Goal: Communication & Community: Answer question/provide support

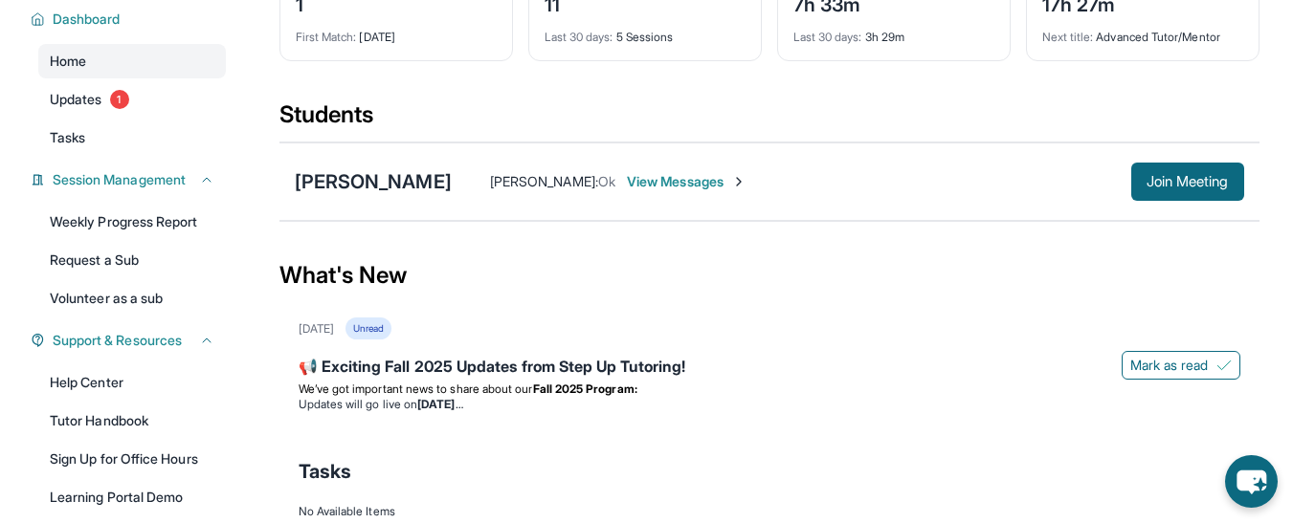
scroll to position [149, 0]
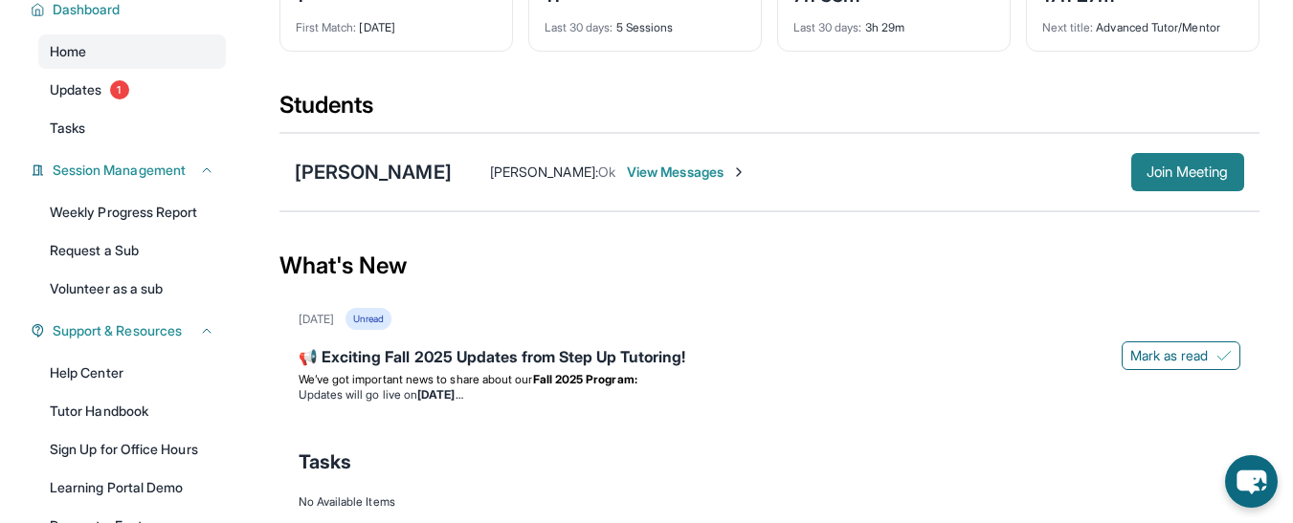
click at [1187, 178] on span "Join Meeting" at bounding box center [1187, 171] width 82 height 11
click at [708, 179] on span "View Messages" at bounding box center [687, 172] width 120 height 19
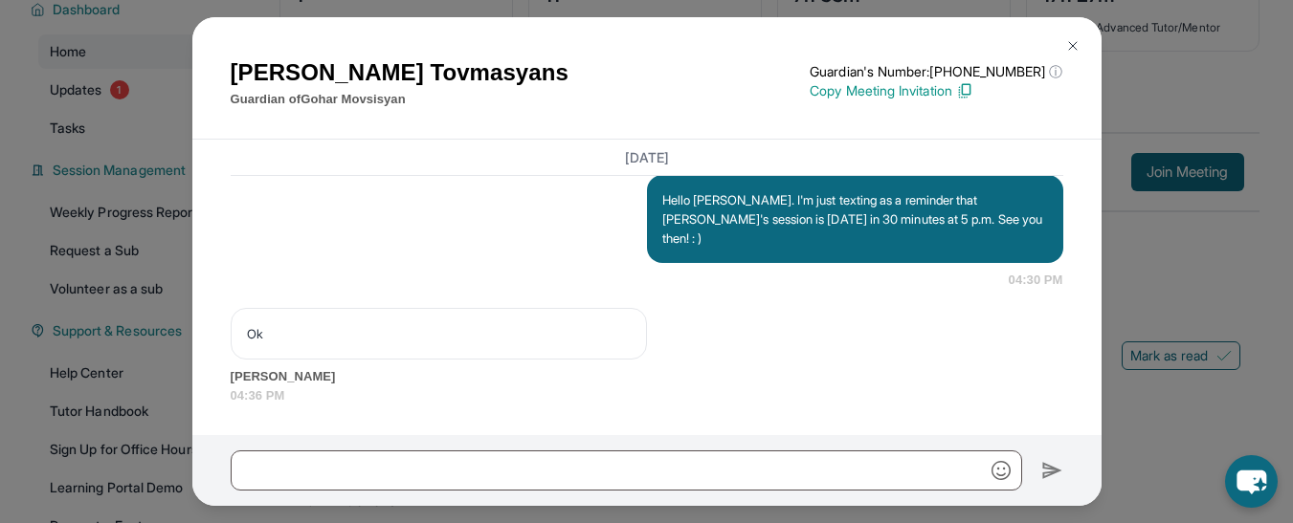
scroll to position [13743, 0]
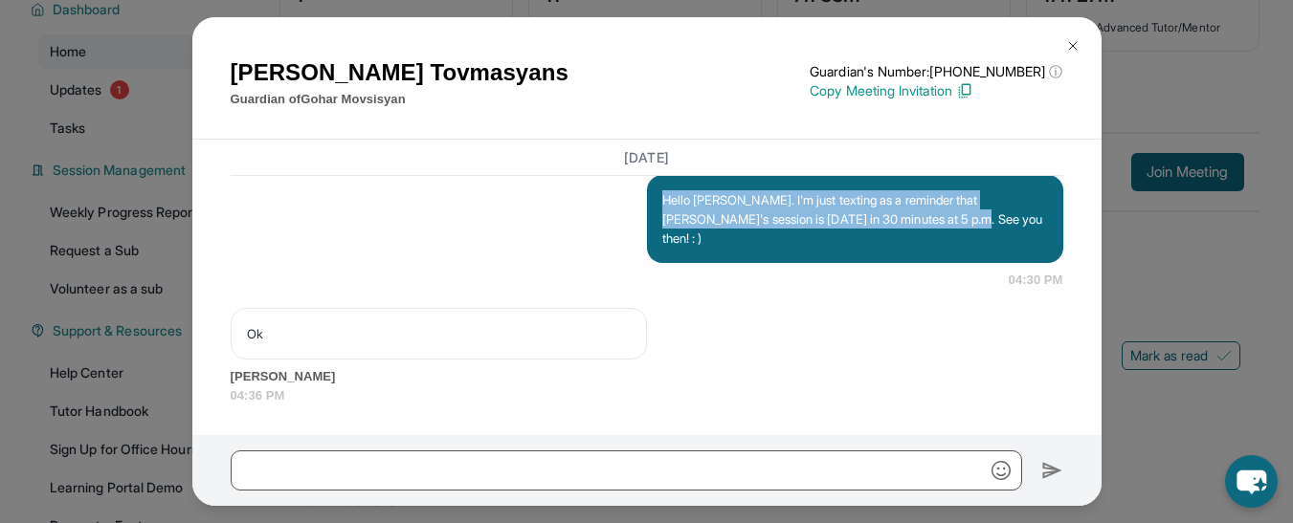
drag, startPoint x: 943, startPoint y: 223, endPoint x: 650, endPoint y: 203, distance: 294.4
click at [650, 203] on div "Hello [PERSON_NAME]. I'm just texting as a reminder that [PERSON_NAME]'s sessio…" at bounding box center [855, 219] width 416 height 88
copy p "Hello [PERSON_NAME]. I'm just texting as a reminder that [PERSON_NAME]'s sessio…"
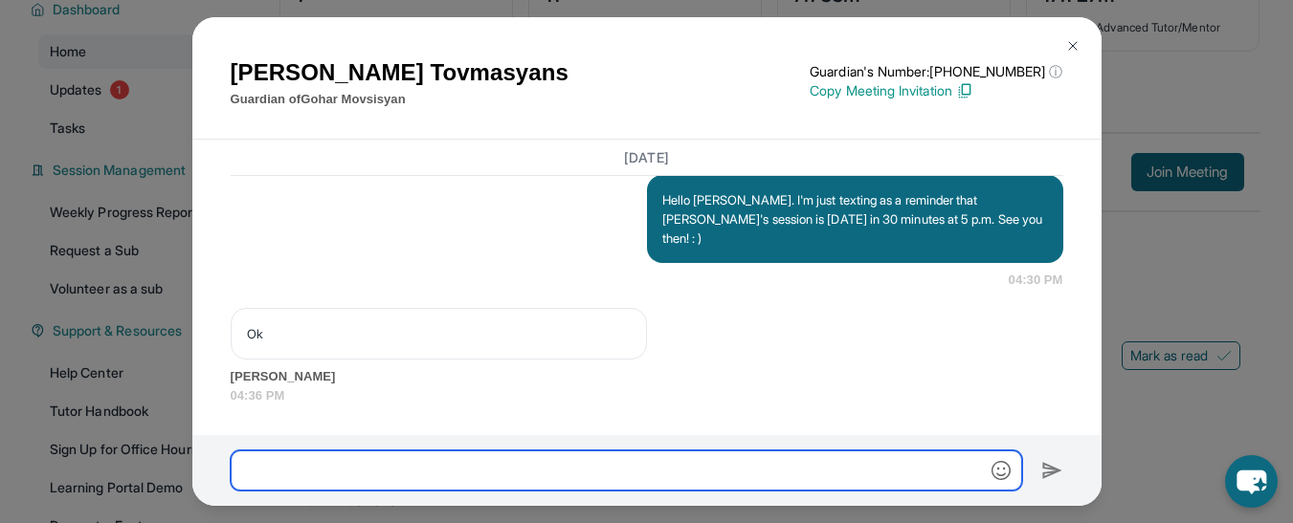
click at [332, 470] on input "text" at bounding box center [626, 471] width 791 height 40
paste input "**********"
type input "**********"
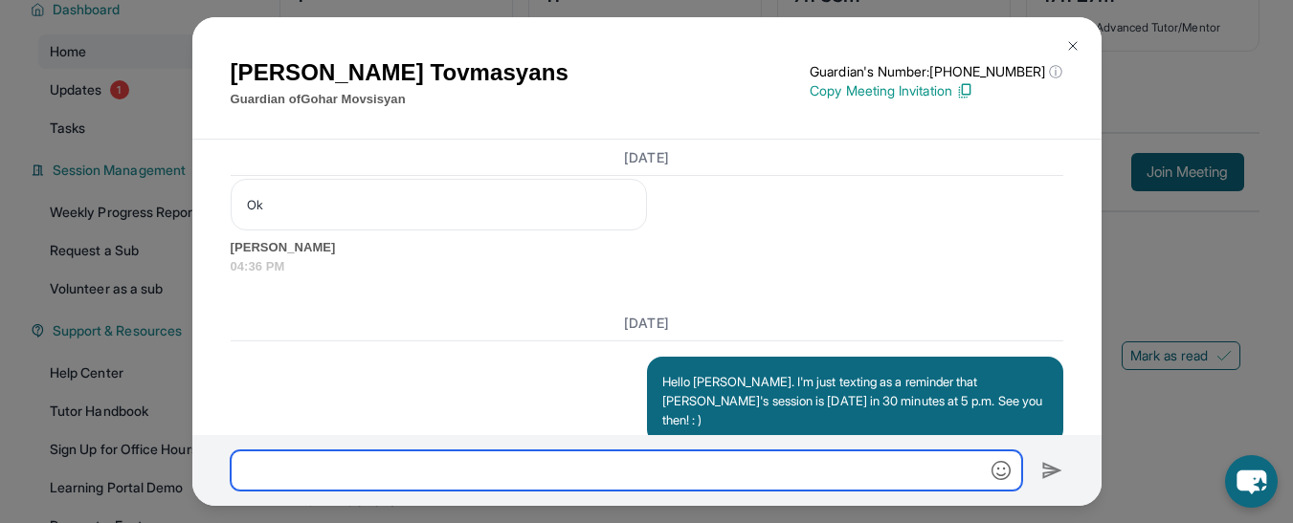
scroll to position [13920, 0]
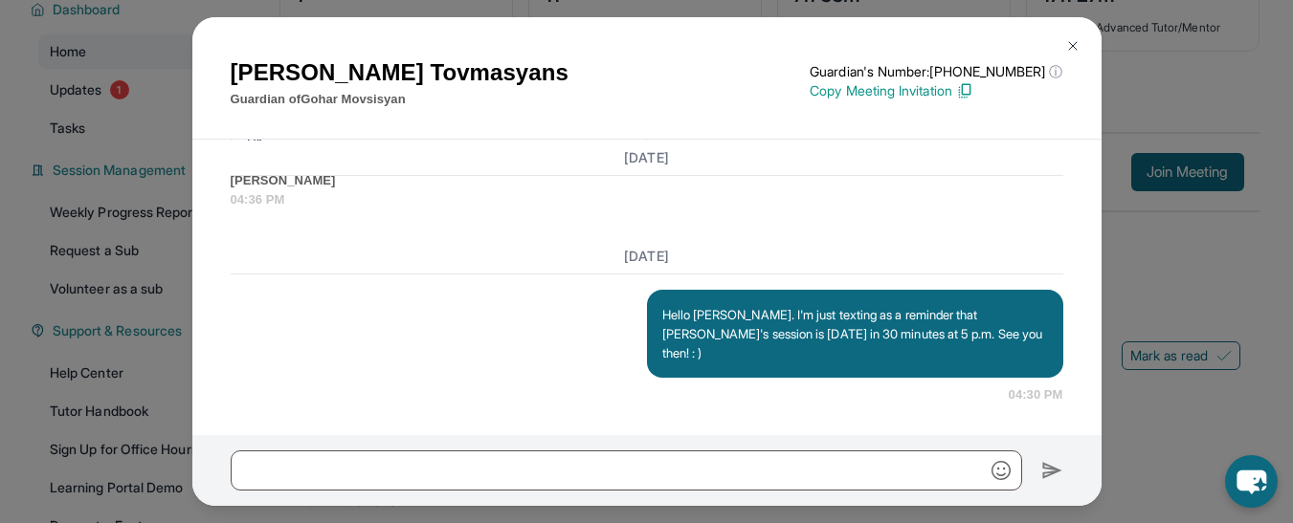
click at [1069, 50] on img at bounding box center [1072, 45] width 15 height 15
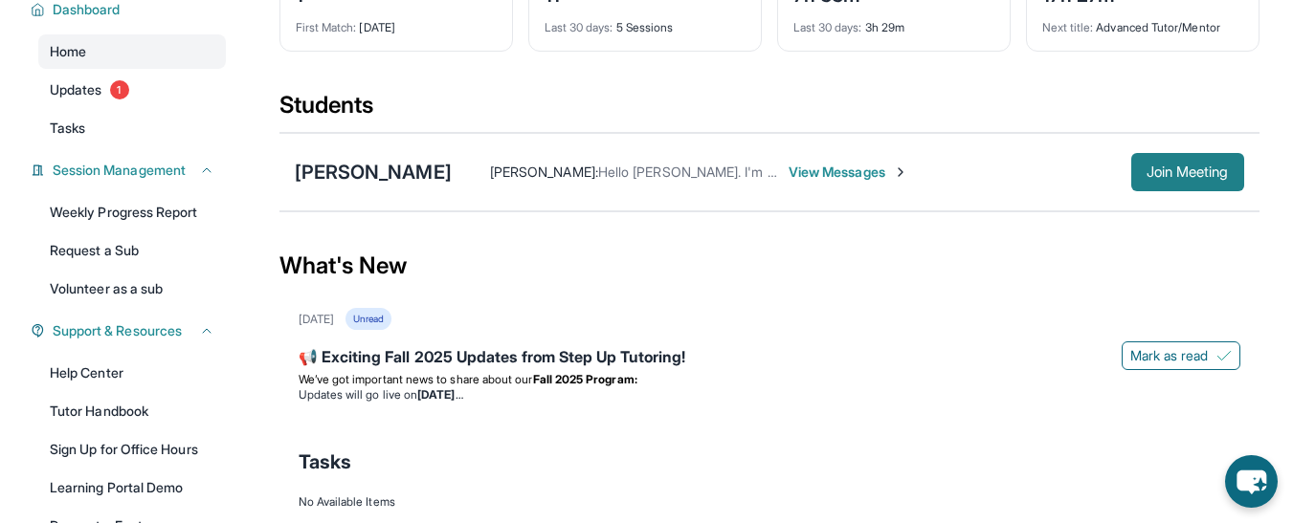
click at [1213, 166] on span "Join Meeting" at bounding box center [1187, 171] width 82 height 11
